Goal: Use online tool/utility: Use online tool/utility

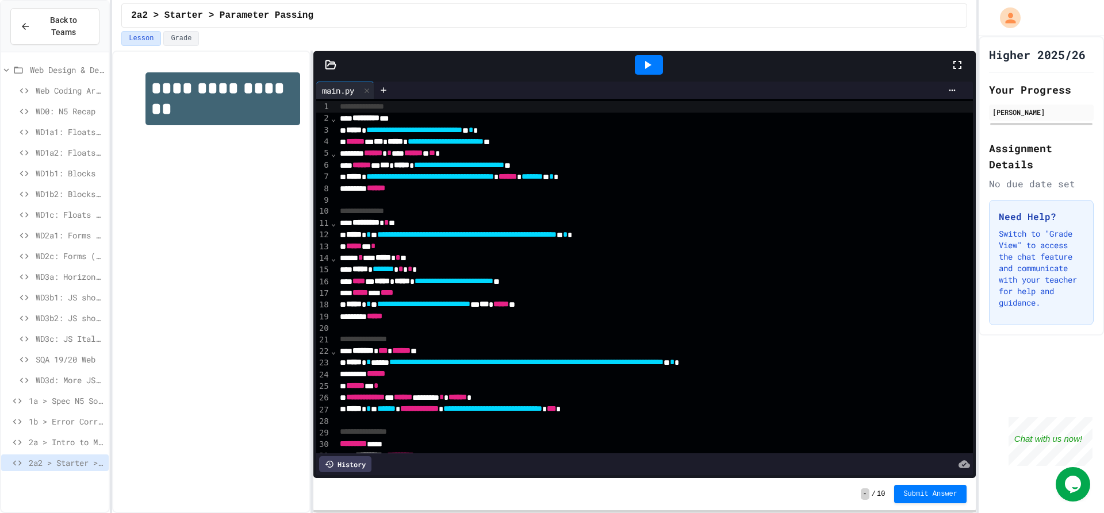
click at [651, 66] on icon at bounding box center [647, 65] width 14 height 14
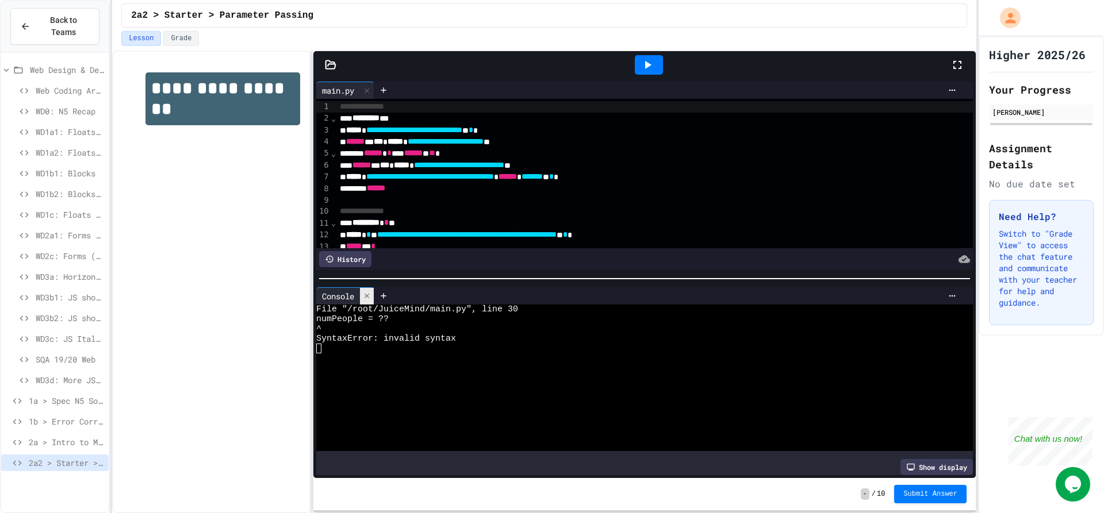
click at [374, 293] on div at bounding box center [367, 296] width 14 height 17
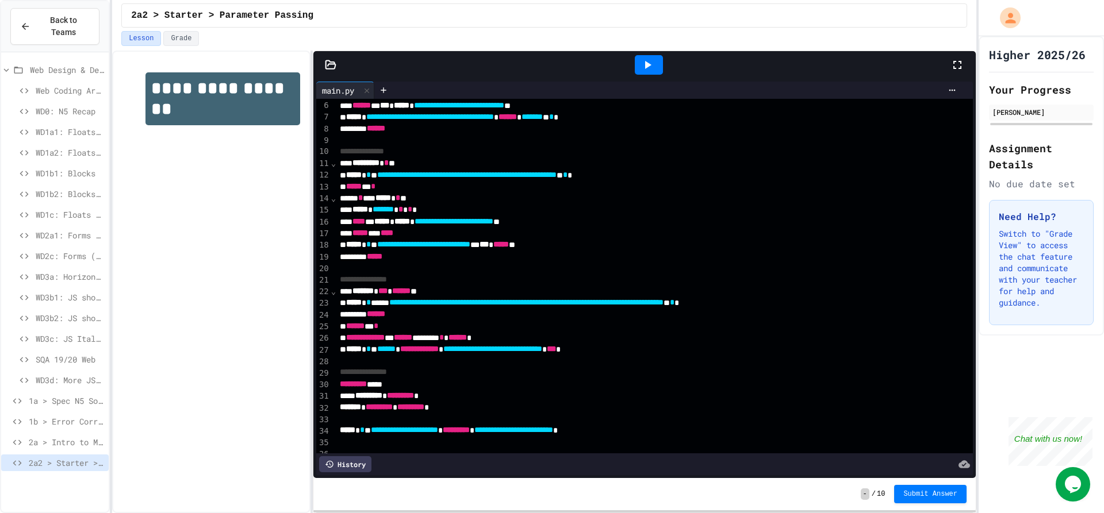
scroll to position [86, 0]
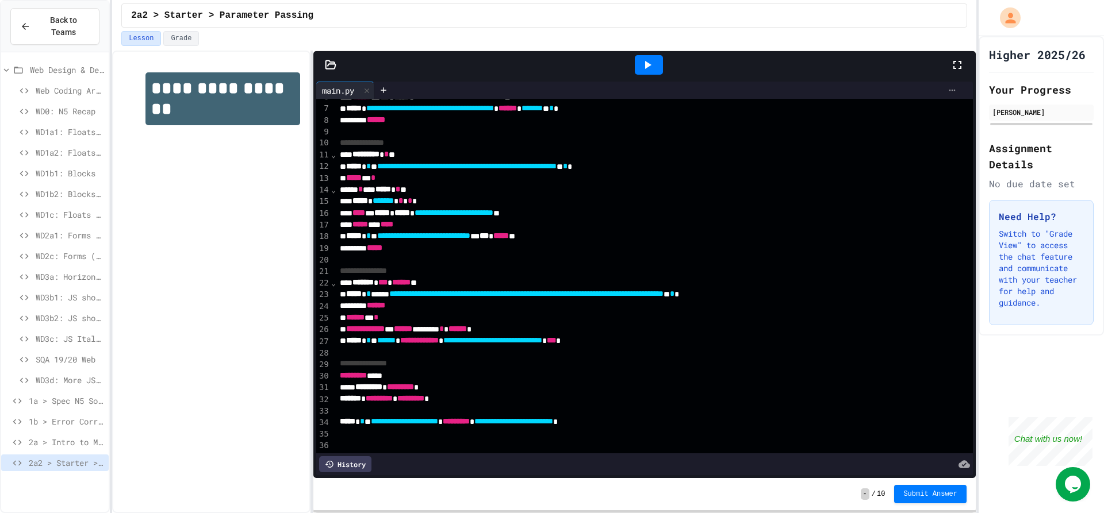
click at [943, 89] on div at bounding box center [952, 90] width 18 height 9
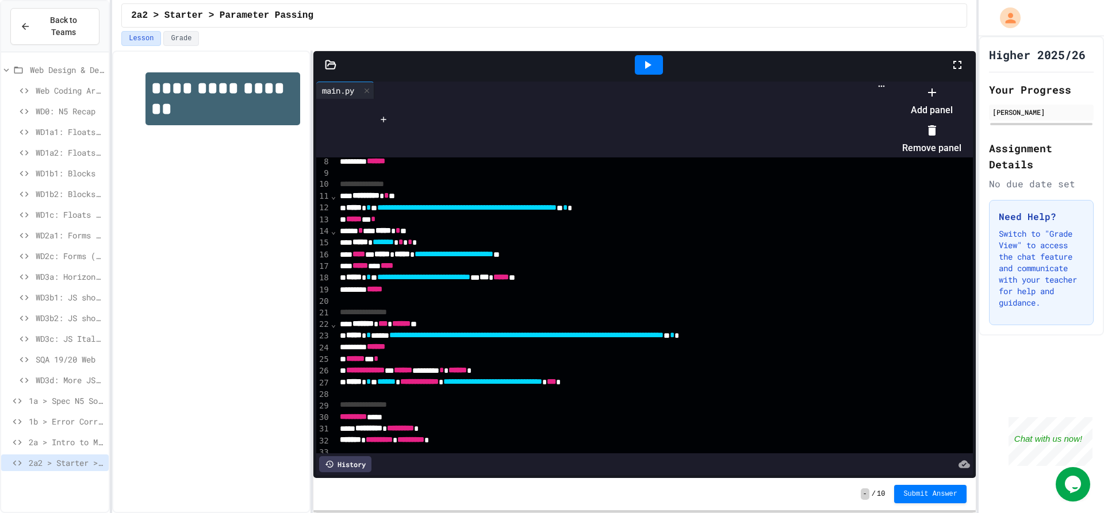
click at [961, 105] on li "Add panel" at bounding box center [931, 101] width 59 height 37
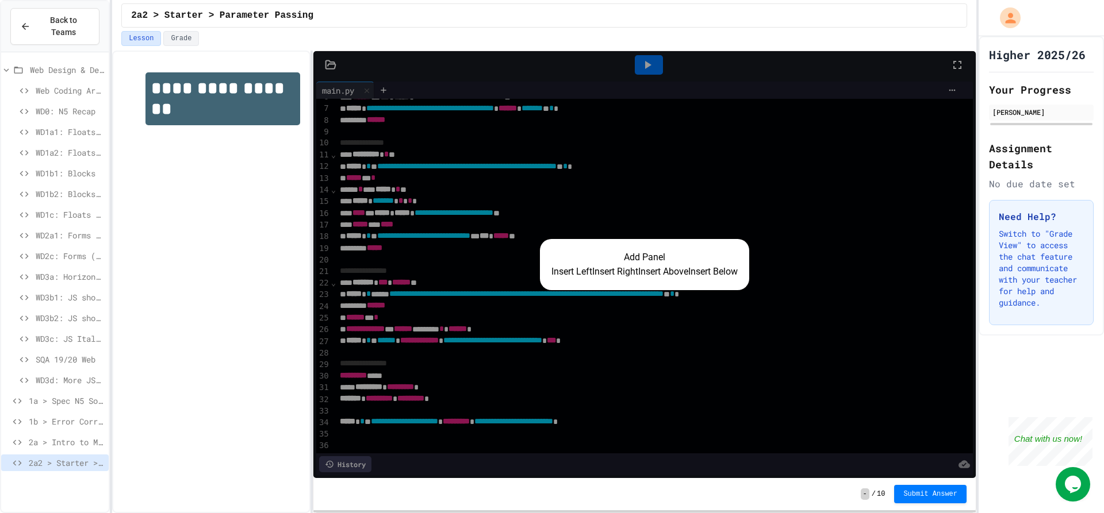
click at [609, 276] on button "Insert Right" at bounding box center [615, 272] width 46 height 14
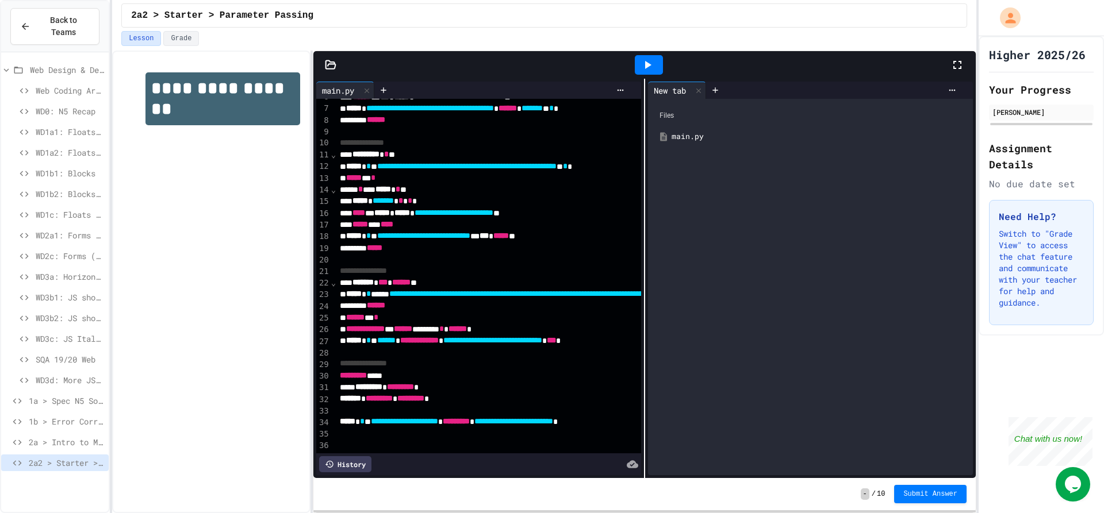
click at [660, 62] on div at bounding box center [649, 65] width 28 height 20
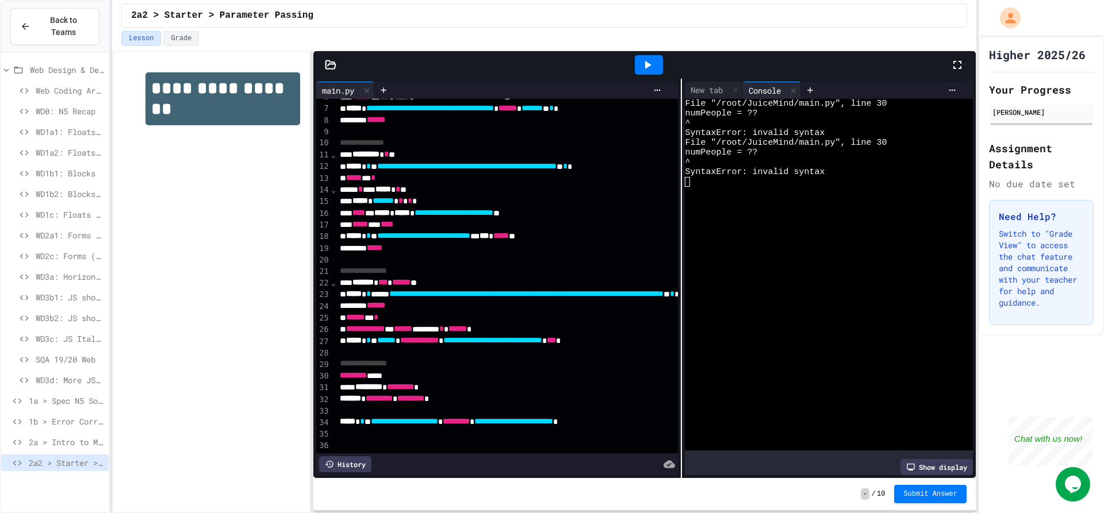
click at [681, 203] on div at bounding box center [681, 278] width 1 height 399
click at [539, 439] on div at bounding box center [590, 444] width 509 height 11
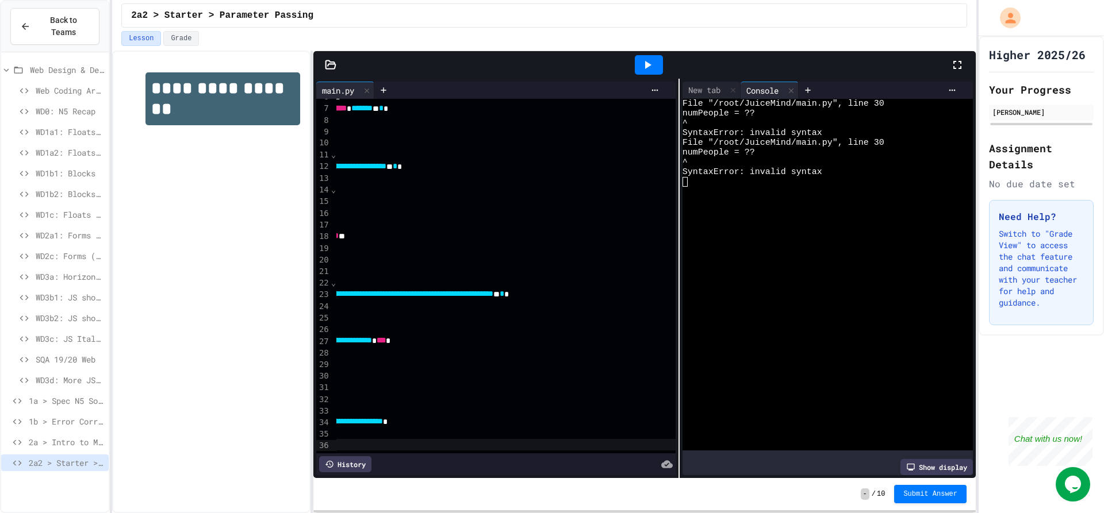
scroll to position [94, 0]
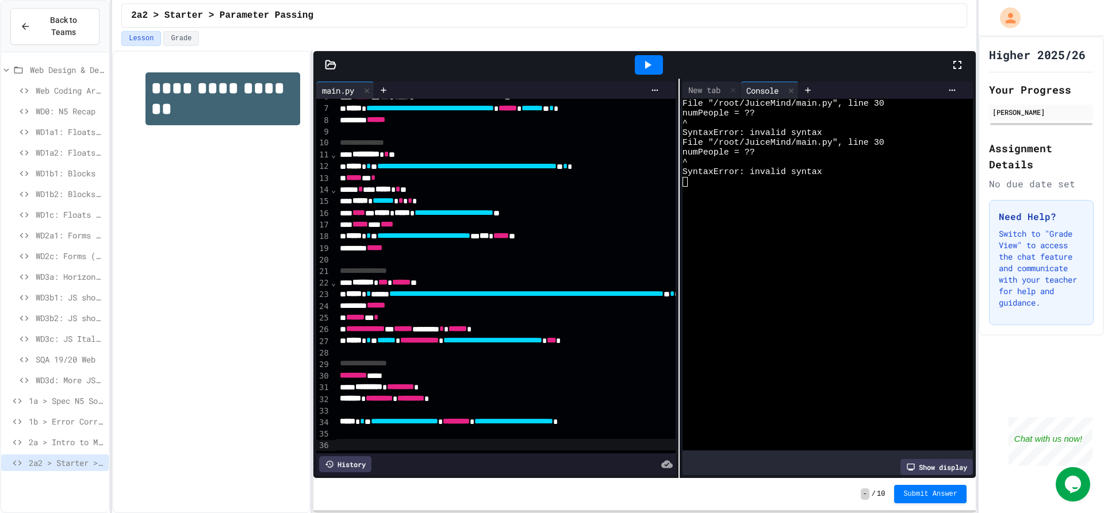
click at [407, 370] on div "********* ****" at bounding box center [590, 375] width 509 height 11
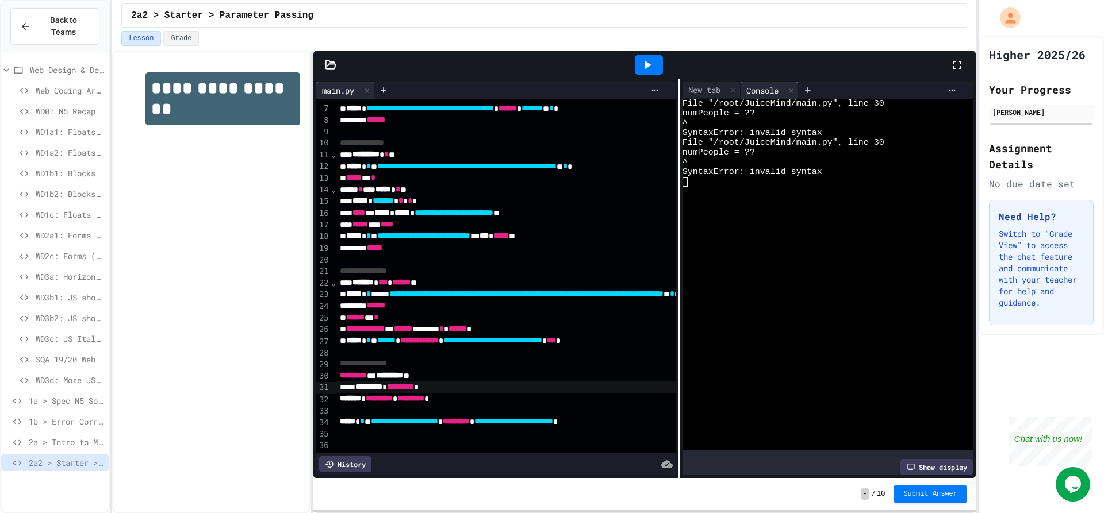
click at [347, 382] on div "**** ********* * ********* *" at bounding box center [590, 387] width 509 height 11
click at [643, 40] on div "Lesson Grade" at bounding box center [544, 38] width 846 height 15
click at [641, 59] on icon at bounding box center [647, 65] width 14 height 14
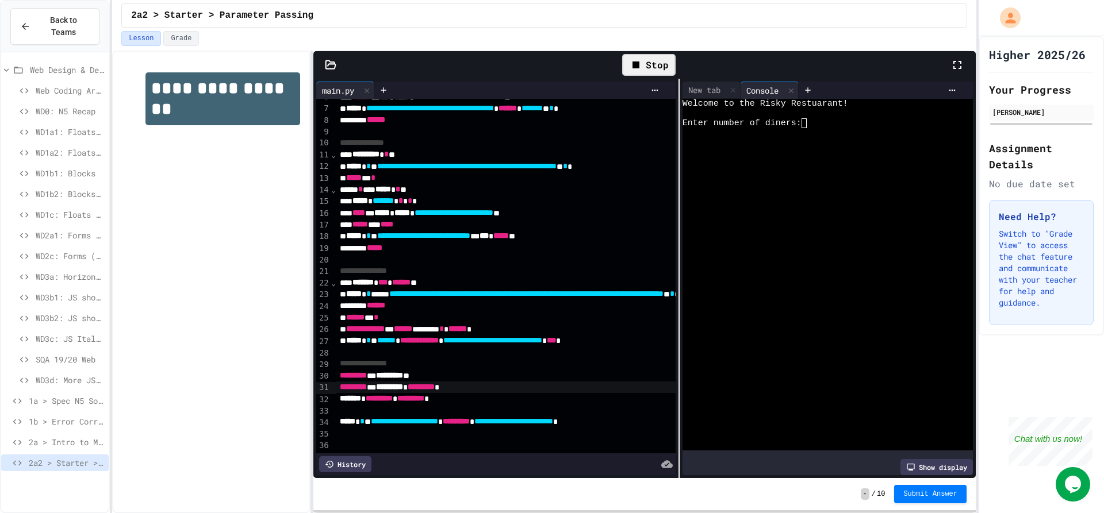
click at [832, 129] on div at bounding box center [819, 133] width 274 height 10
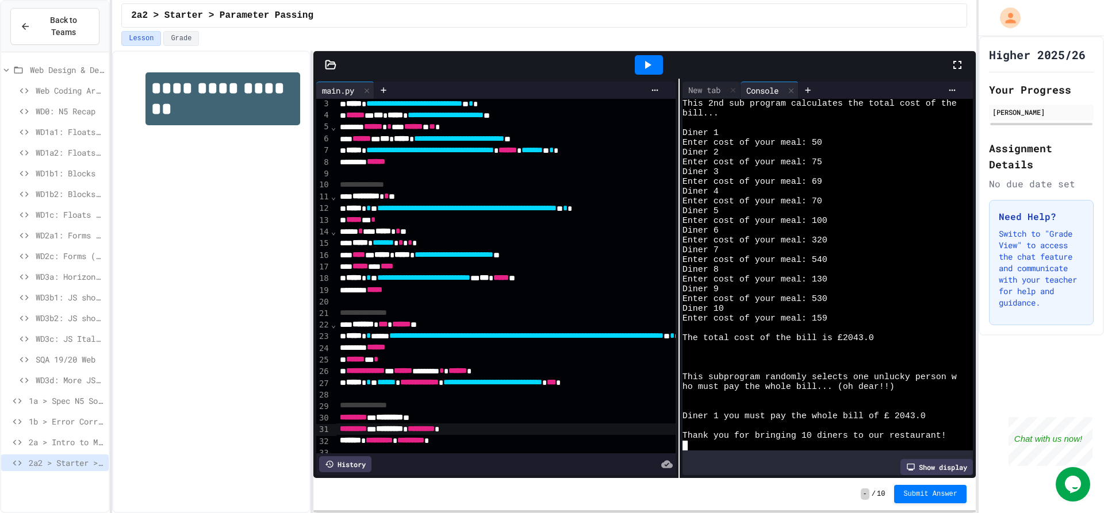
scroll to position [57, 0]
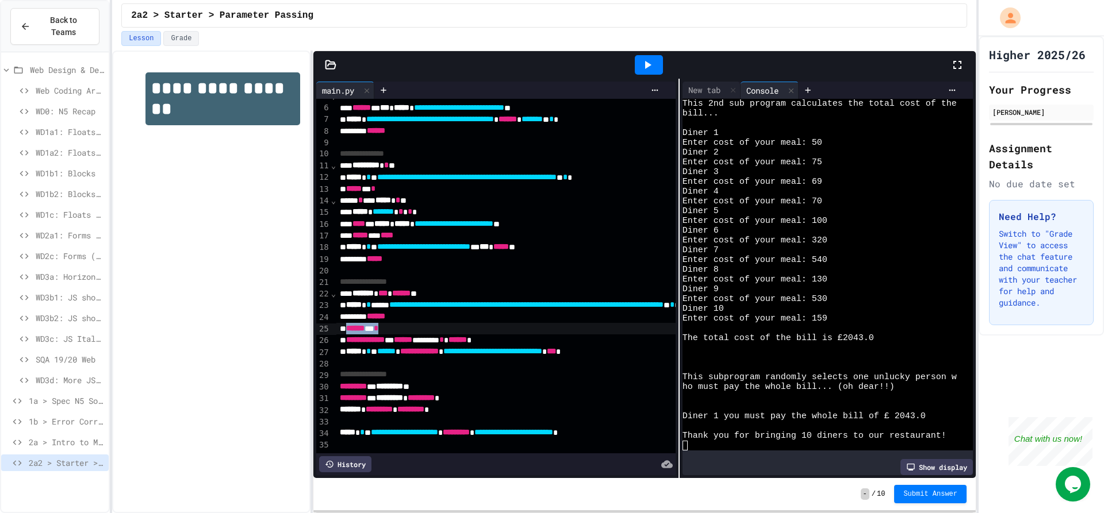
drag, startPoint x: 348, startPoint y: 328, endPoint x: 399, endPoint y: 327, distance: 50.6
click at [399, 327] on div "****** * *" at bounding box center [590, 328] width 509 height 11
click at [646, 69] on icon at bounding box center [647, 65] width 14 height 14
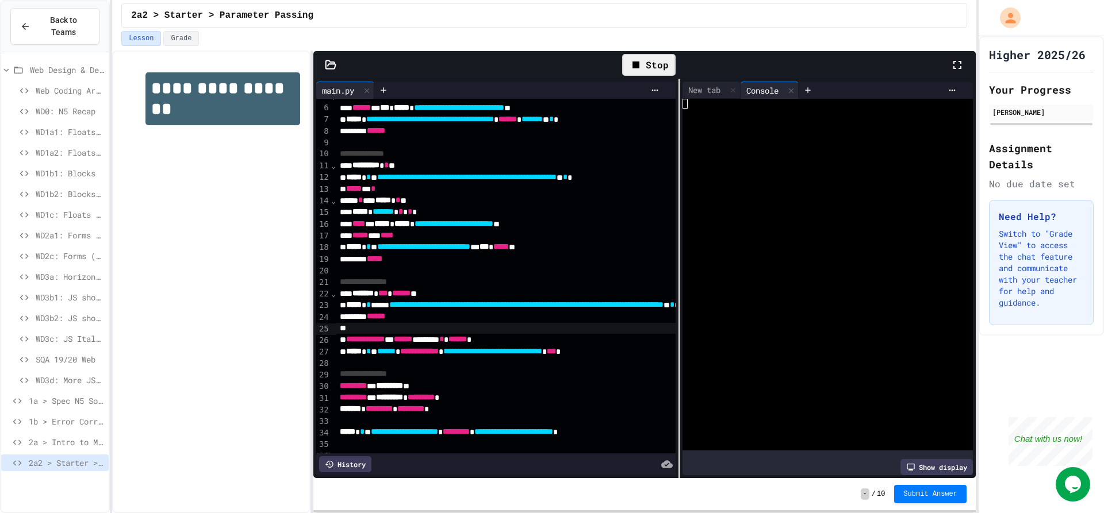
scroll to position [0, 0]
click at [820, 130] on div at bounding box center [819, 133] width 274 height 10
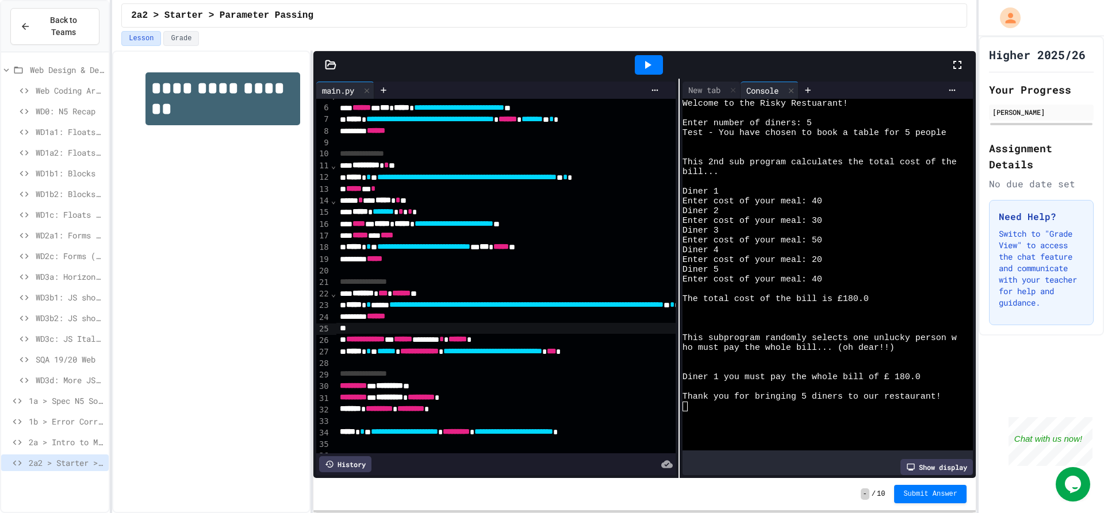
click at [648, 62] on icon at bounding box center [647, 65] width 14 height 14
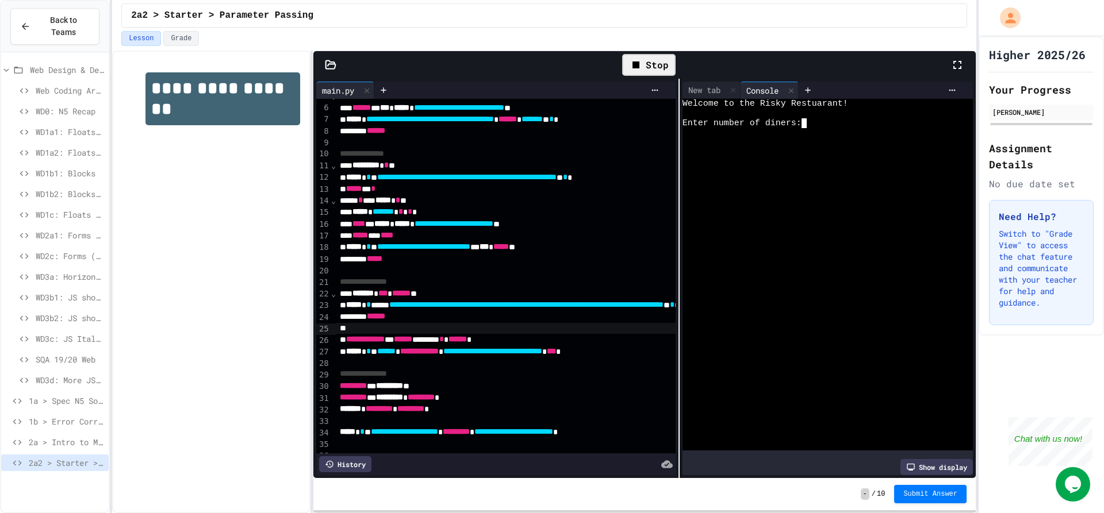
click at [814, 125] on div "Enter number of diners:" at bounding box center [819, 123] width 274 height 10
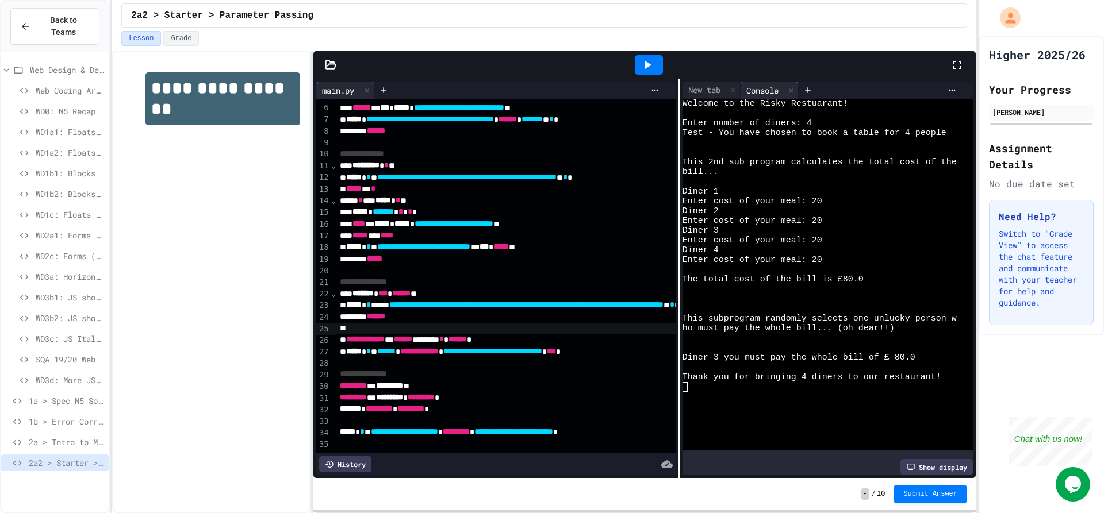
drag, startPoint x: 794, startPoint y: 454, endPoint x: 741, endPoint y: 384, distance: 87.8
click at [743, 386] on div "WWWWWWWWWWWWWWWWWWWWWWWWWWWWWWWW Welcome to the Risky Restuarant! Enter number …" at bounding box center [827, 287] width 290 height 376
